Goal: Task Accomplishment & Management: Use online tool/utility

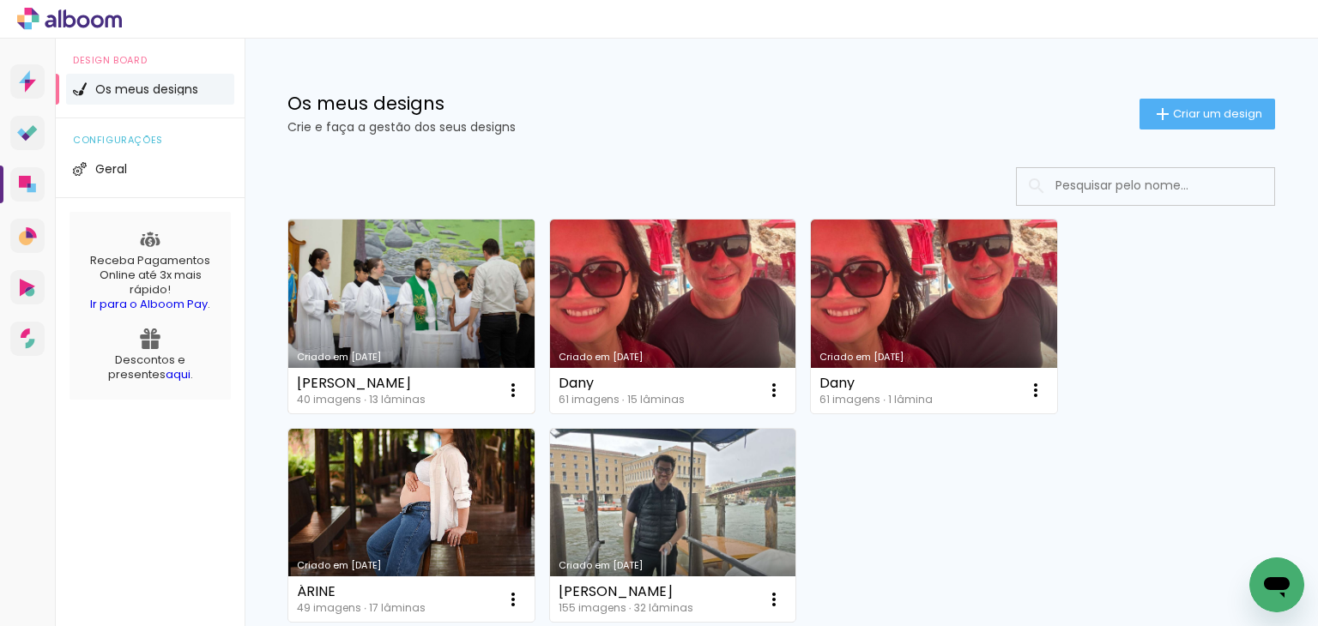
click at [439, 328] on link "Criado em [DATE]" at bounding box center [411, 317] width 246 height 194
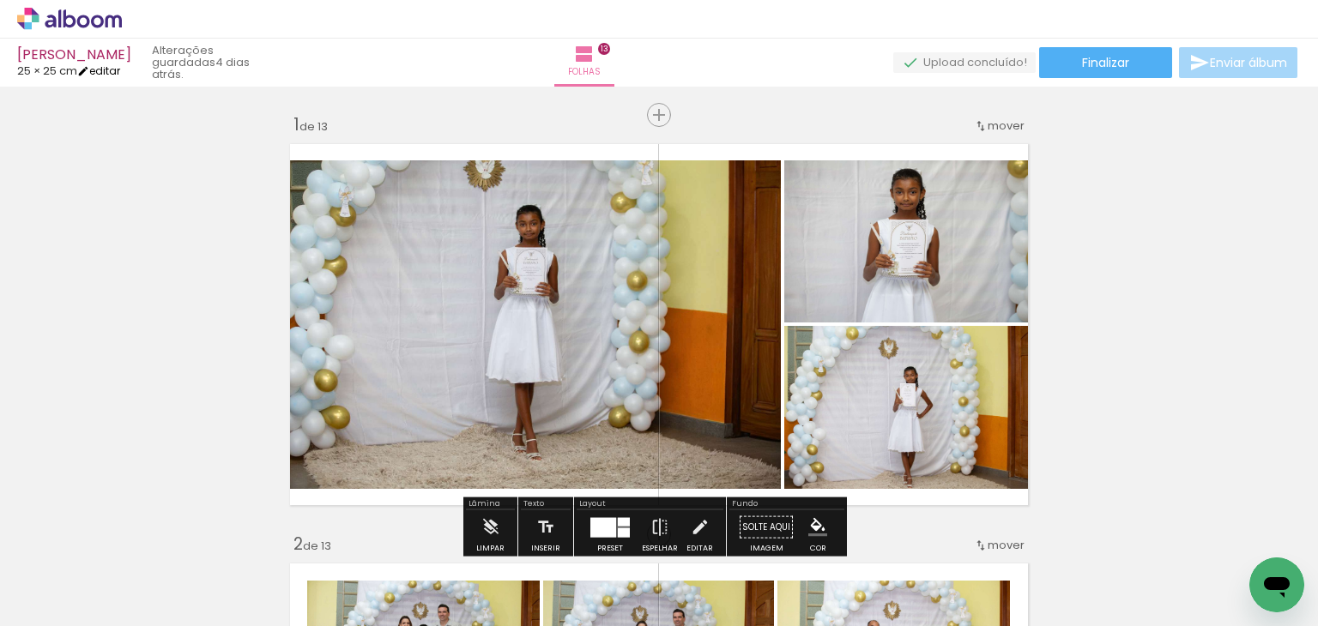
click at [105, 66] on link "editar" at bounding box center [98, 70] width 43 height 15
type input "25"
type input "50"
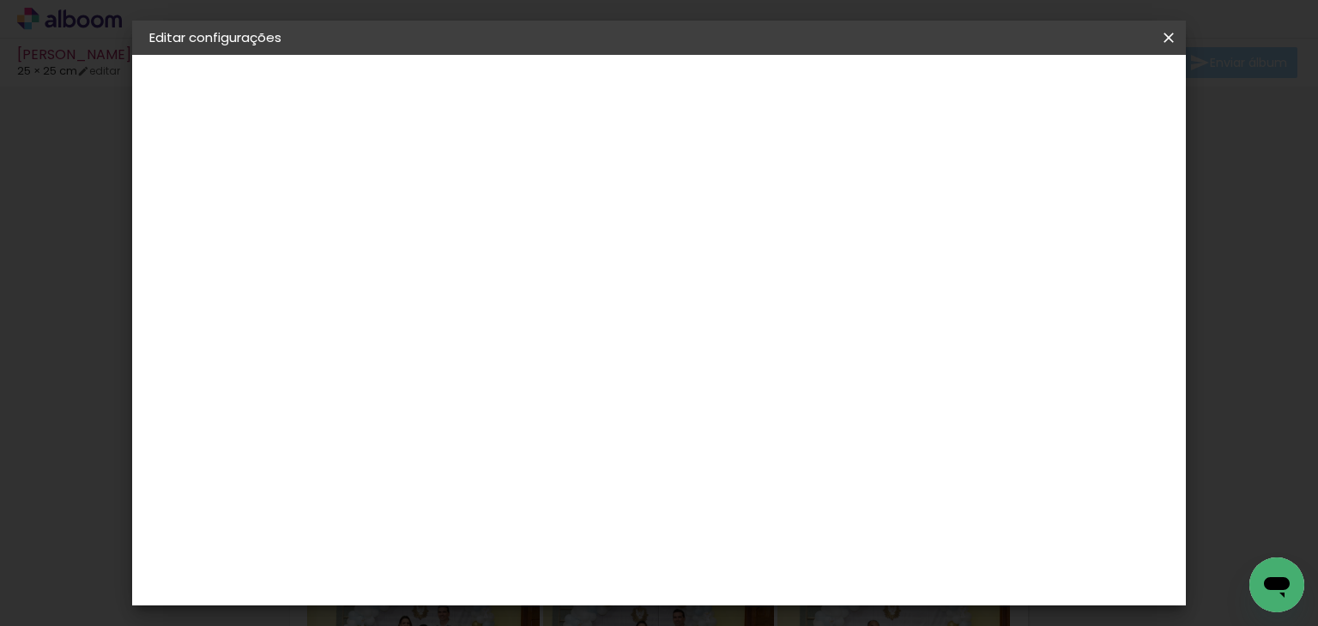
drag, startPoint x: 462, startPoint y: 432, endPoint x: 546, endPoint y: 413, distance: 85.5
click at [542, 354] on div "25 cm cm cm mm A maioria dos laboratórios sugere 5mm de margem." at bounding box center [638, 285] width 566 height 137
type input "4"
type input "15"
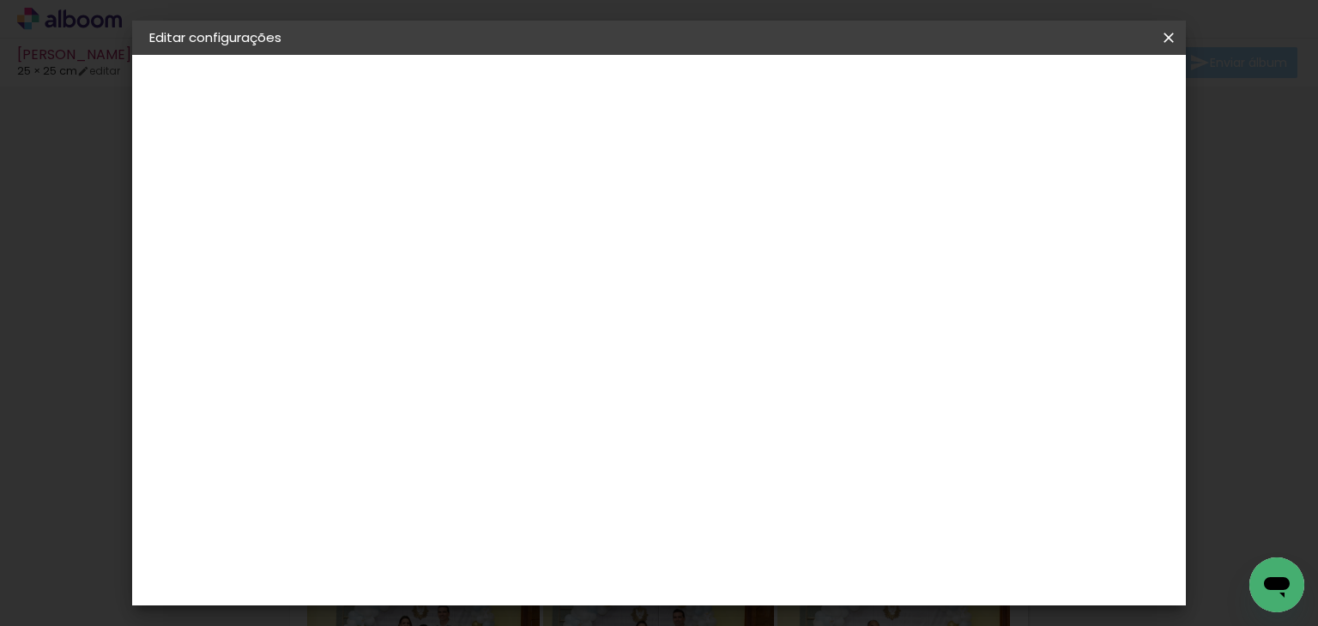
type paper-input "15"
drag, startPoint x: 755, startPoint y: 562, endPoint x: 834, endPoint y: 553, distance: 79.4
click at [834, 553] on div "cm" at bounding box center [764, 563] width 612 height 60
type input "40"
type paper-input "40"
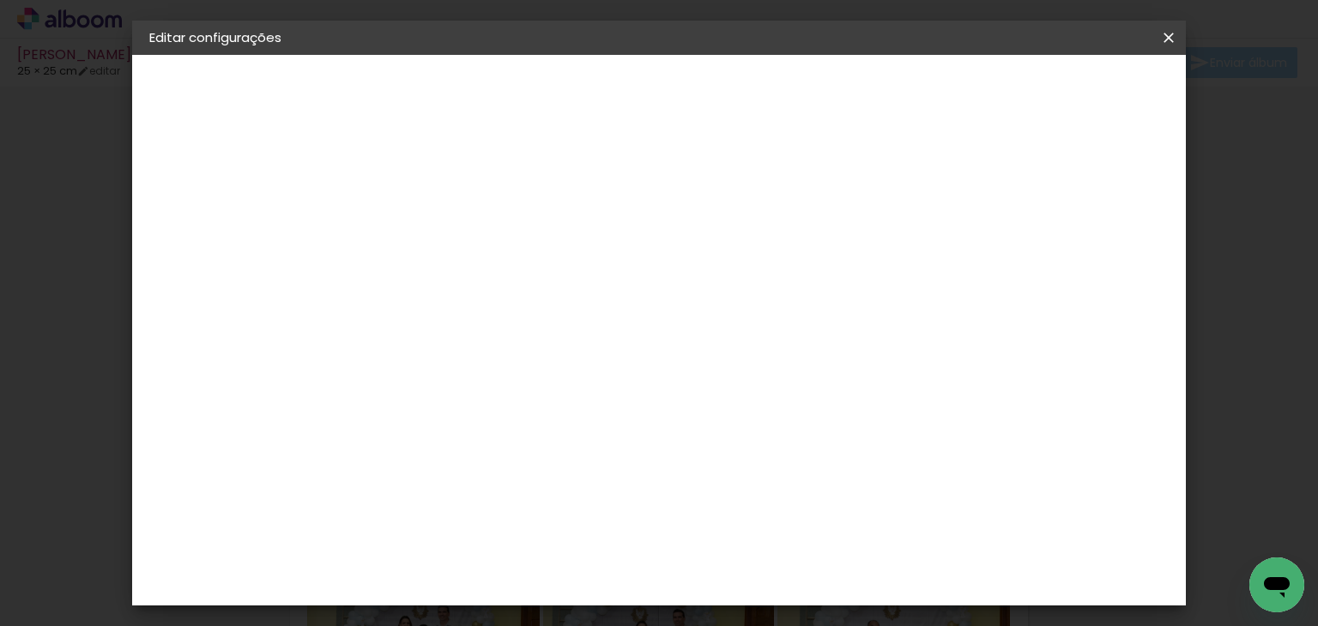
click at [1078, 100] on paper-button "Guardar configurações" at bounding box center [991, 90] width 174 height 29
click at [1061, 87] on span "Guardar configurações" at bounding box center [991, 91] width 140 height 12
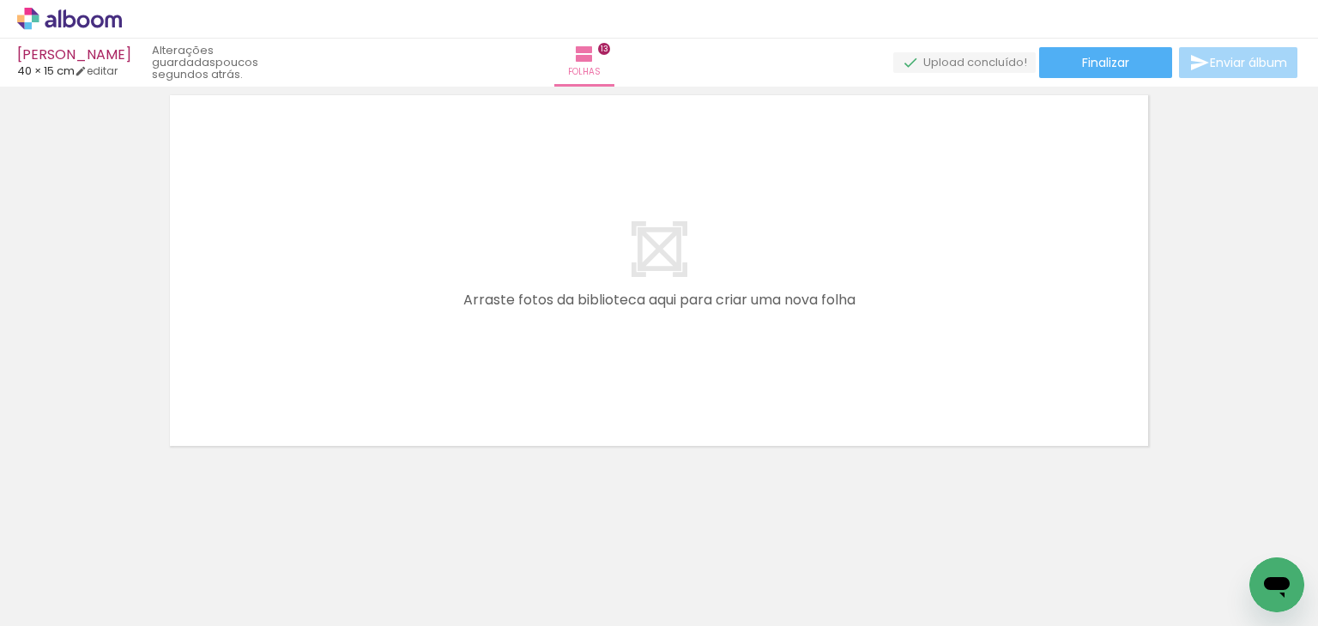
scroll to position [5079, 0]
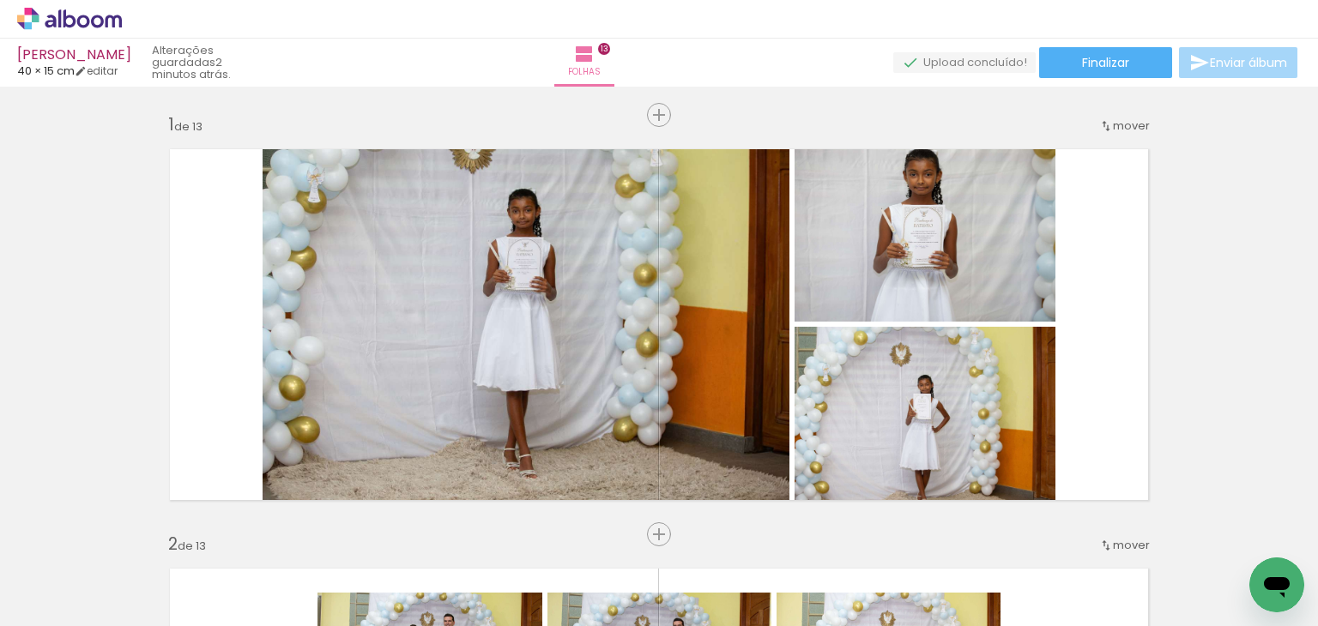
scroll to position [5079, 0]
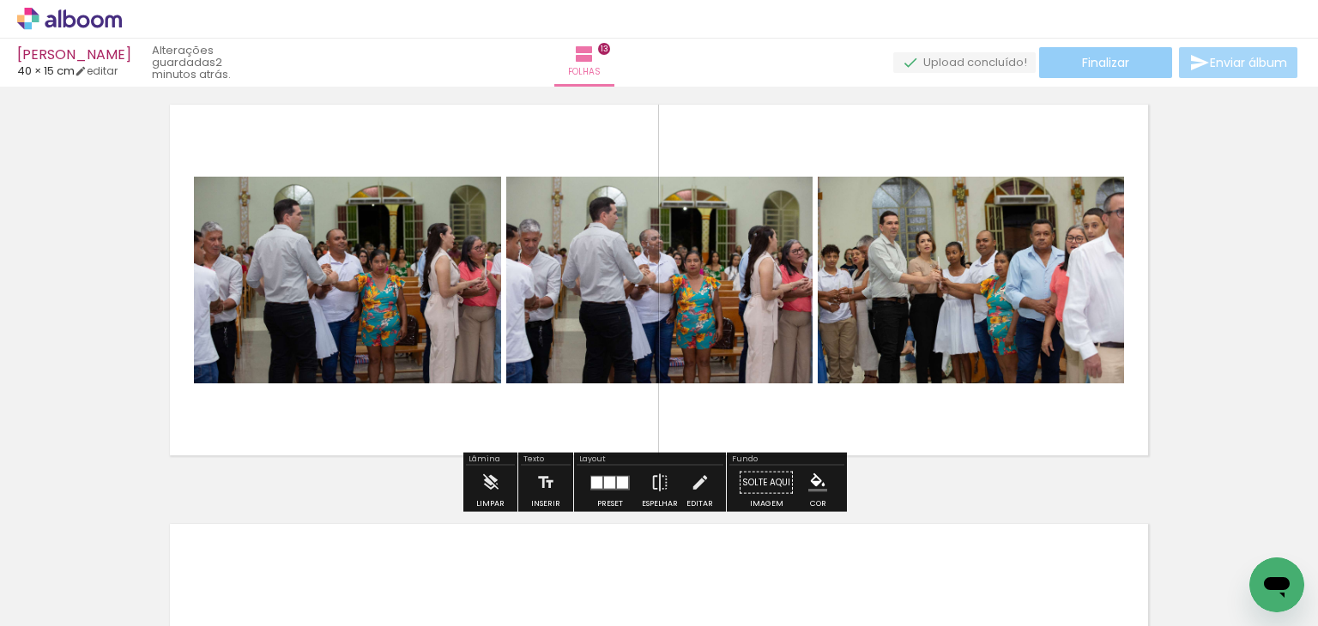
click at [1082, 60] on span "Finalizar" at bounding box center [1105, 63] width 47 height 12
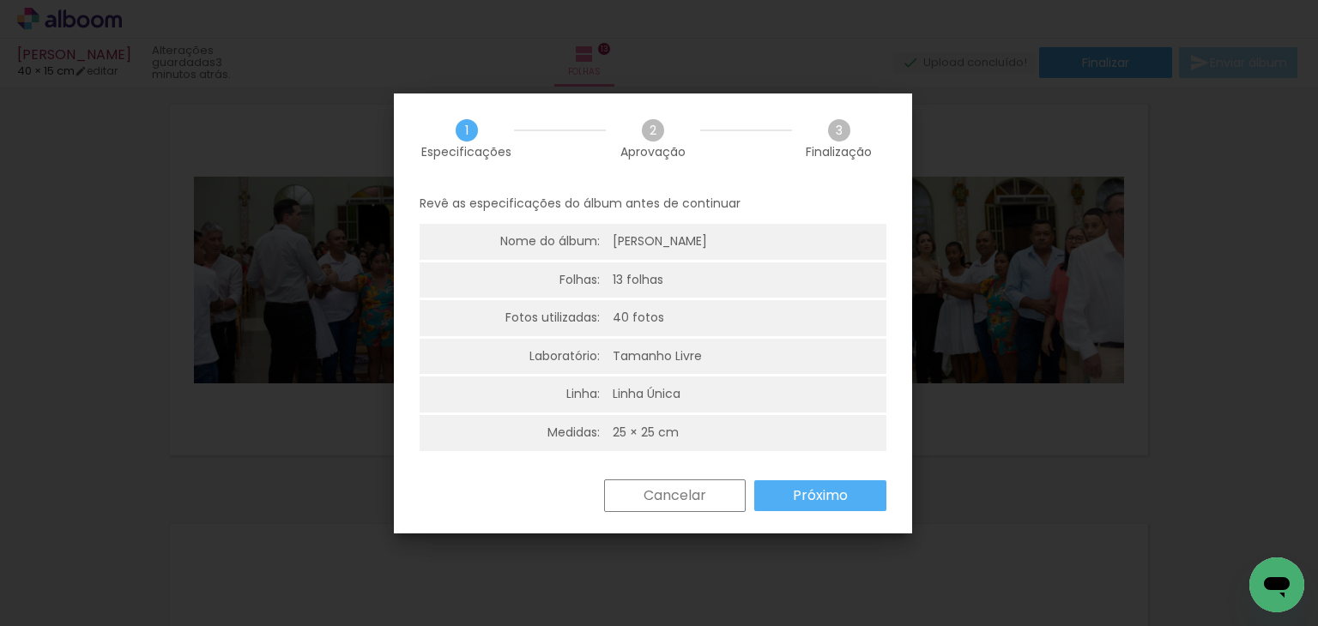
click at [0, 0] on slot "Próximo" at bounding box center [0, 0] width 0 height 0
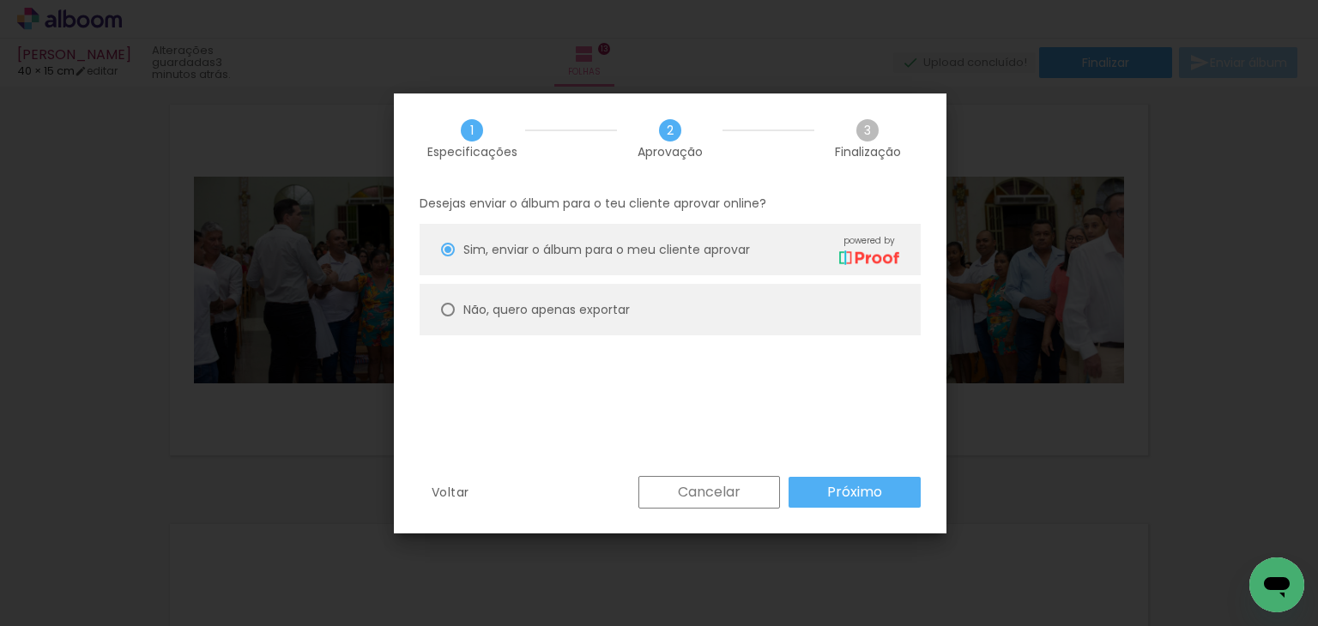
click at [588, 320] on paper-radio-button "Não, quero apenas exportar" at bounding box center [670, 309] width 501 height 51
type paper-radio-button "on"
click at [0, 0] on slot "Próximo" at bounding box center [0, 0] width 0 height 0
type input "Alta, 300 DPI"
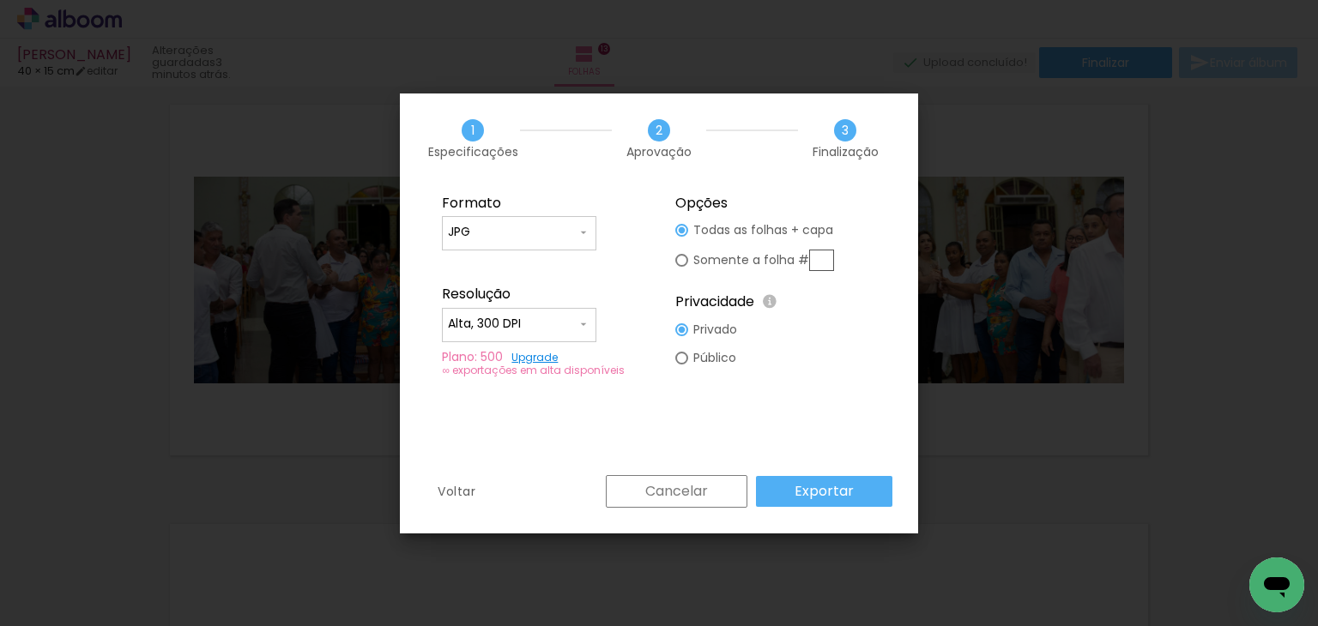
click at [0, 0] on slot "Exportar" at bounding box center [0, 0] width 0 height 0
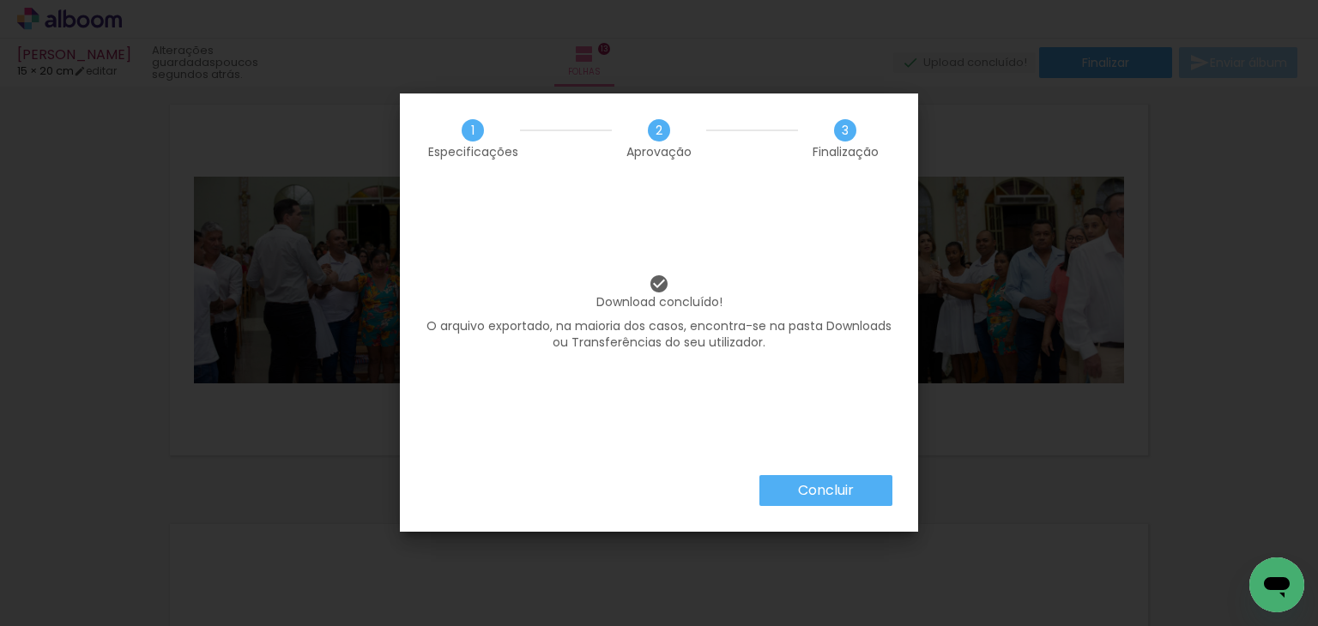
click at [0, 0] on slot "Concluir" at bounding box center [0, 0] width 0 height 0
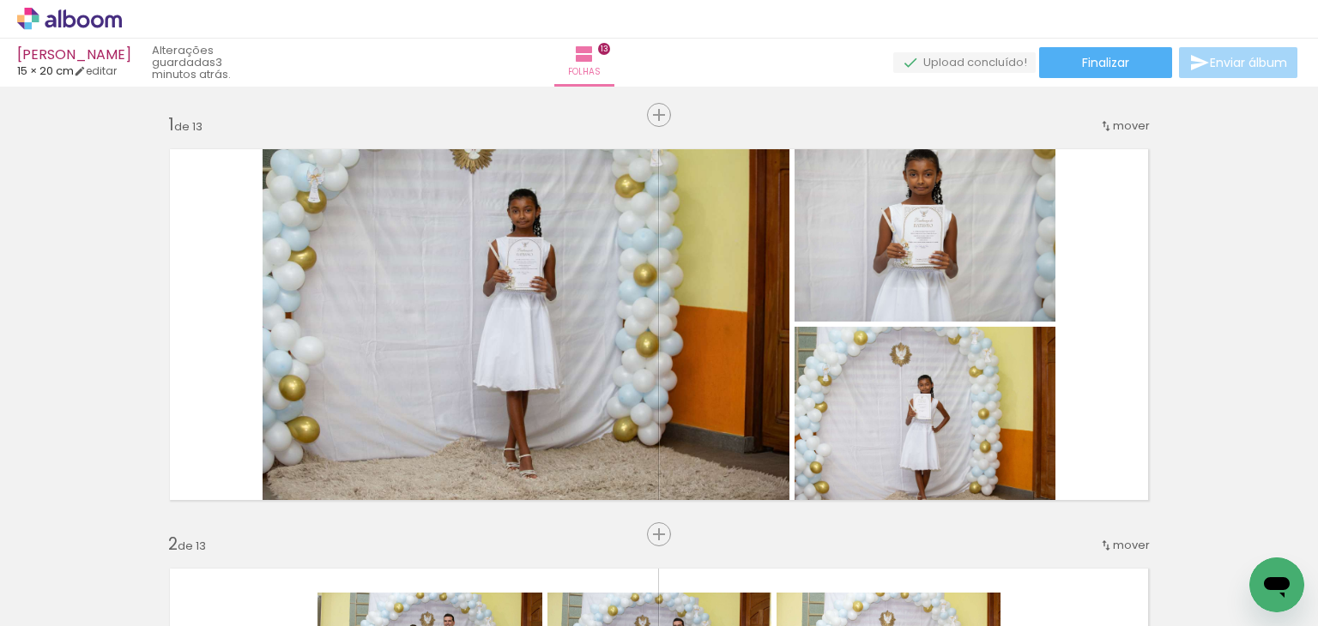
scroll to position [5079, 0]
